Goal: Information Seeking & Learning: Learn about a topic

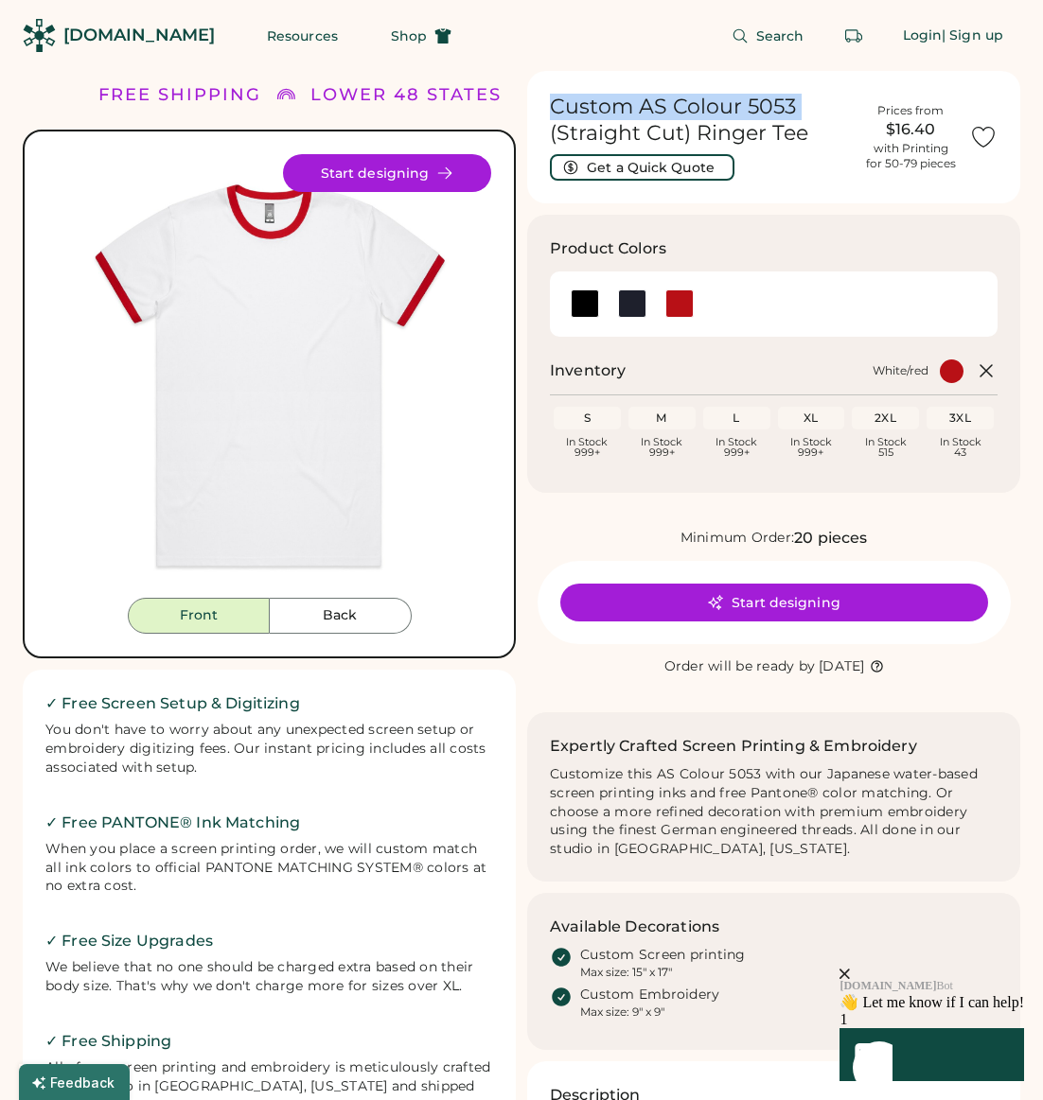
drag, startPoint x: 797, startPoint y: 108, endPoint x: 551, endPoint y: 101, distance: 246.1
click at [551, 101] on h1 "Custom AS Colour 5053 (Straight Cut) Ringer Tee" at bounding box center [701, 120] width 302 height 53
drag, startPoint x: 616, startPoint y: 116, endPoint x: 628, endPoint y: 112, distance: 13.2
click at [618, 115] on h1 "Custom AS Colour 5053 (Straight Cut) Ringer Tee" at bounding box center [701, 120] width 302 height 53
drag, startPoint x: 710, startPoint y: 122, endPoint x: 552, endPoint y: 101, distance: 159.4
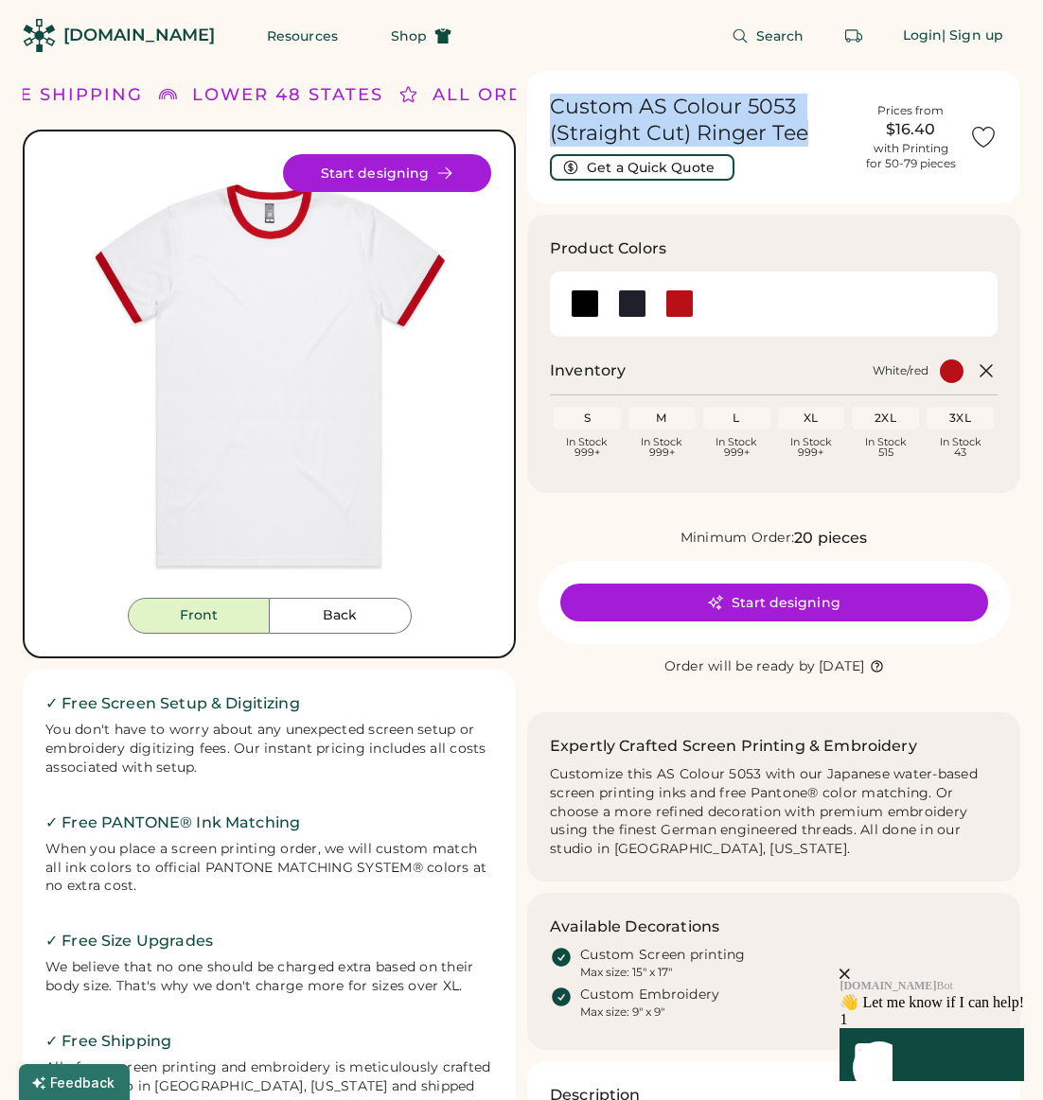
click at [552, 101] on h1 "Custom AS Colour 5053 (Straight Cut) Ringer Tee" at bounding box center [701, 120] width 302 height 53
copy h1 "Custom AS Colour 5053 (Straight Cut) Ringer Tee"
drag, startPoint x: 757, startPoint y: 115, endPoint x: 800, endPoint y: 124, distance: 44.3
click at [757, 115] on h1 "Custom AS Colour 5053 (Straight Cut) Ringer Tee" at bounding box center [701, 120] width 302 height 53
drag, startPoint x: 805, startPoint y: 132, endPoint x: 554, endPoint y: 108, distance: 251.9
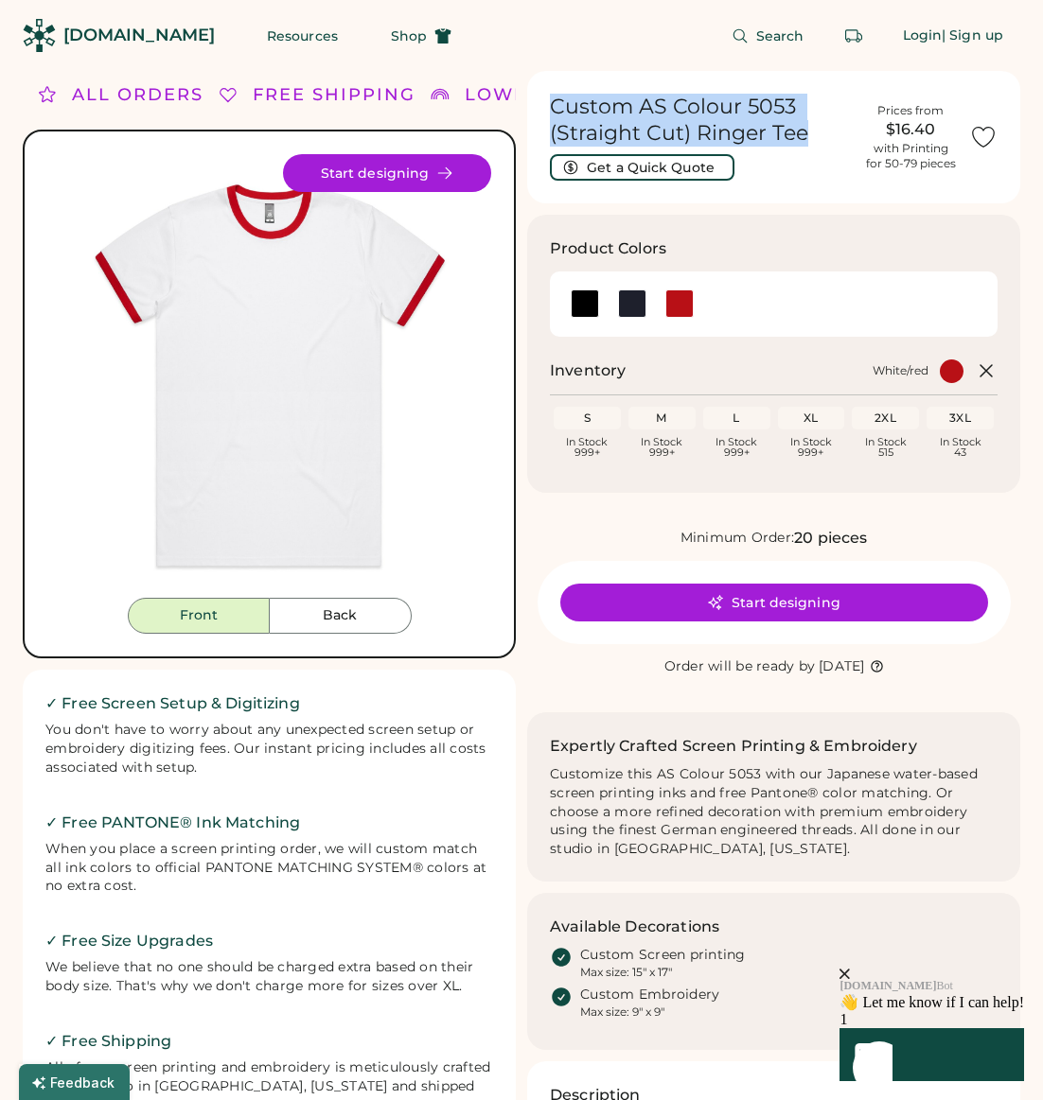
click at [554, 108] on h1 "Custom AS Colour 5053 (Straight Cut) Ringer Tee" at bounding box center [701, 120] width 302 height 53
copy h1 "Custom AS Colour 5053 (Straight Cut) Ringer Tee"
click at [805, 133] on h1 "Custom AS Colour 5053 (Straight Cut) Ringer Tee" at bounding box center [701, 120] width 302 height 53
drag, startPoint x: 770, startPoint y: 134, endPoint x: 539, endPoint y: 105, distance: 232.7
click at [539, 105] on div "Custom AS Colour 5053 (Straight Cut) Ringer Tee Get a Quick Quote Prices from $…" at bounding box center [773, 137] width 493 height 132
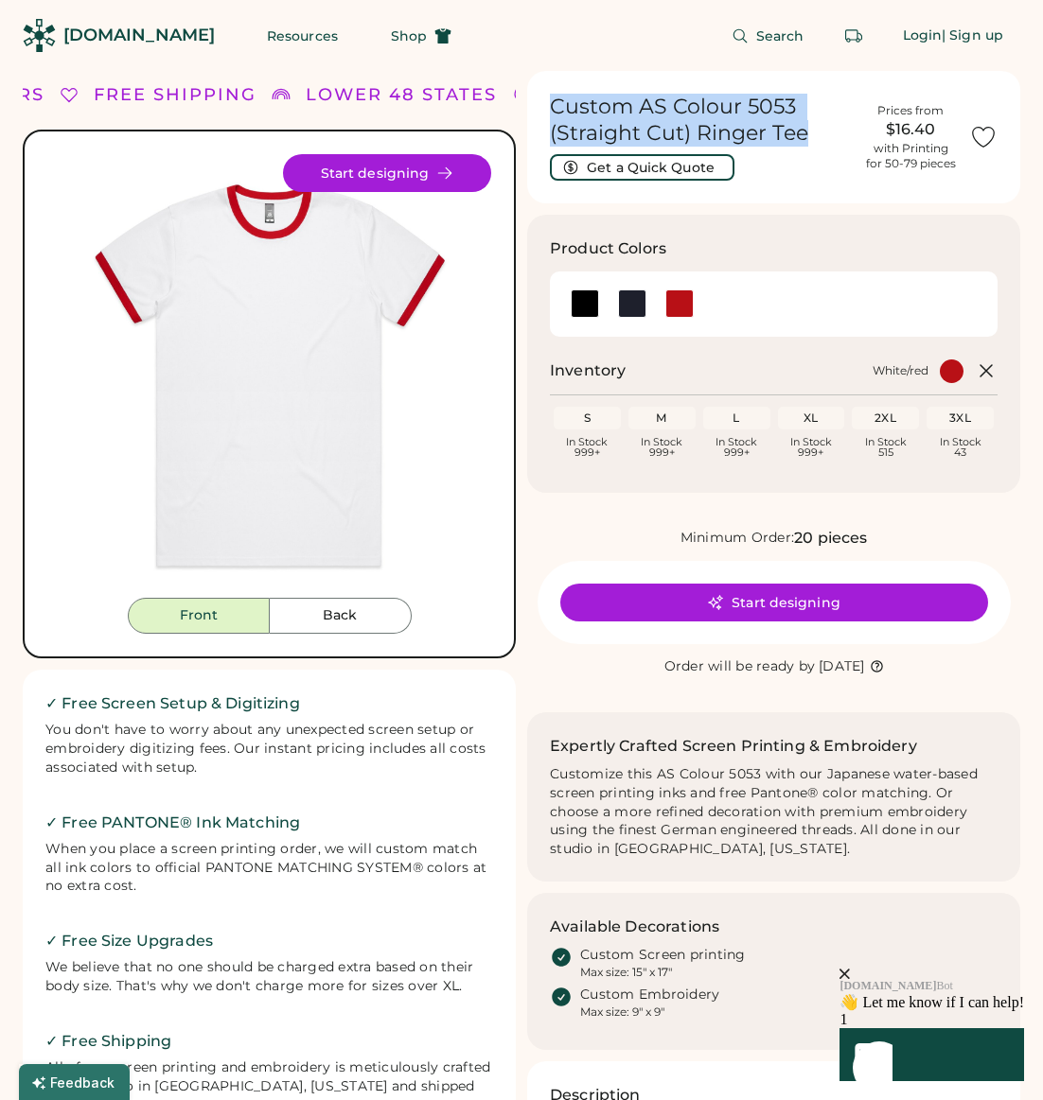
copy h1 "Custom AS Colour 5053 (Straight Cut) Ringer Tee"
